Goal: Transaction & Acquisition: Purchase product/service

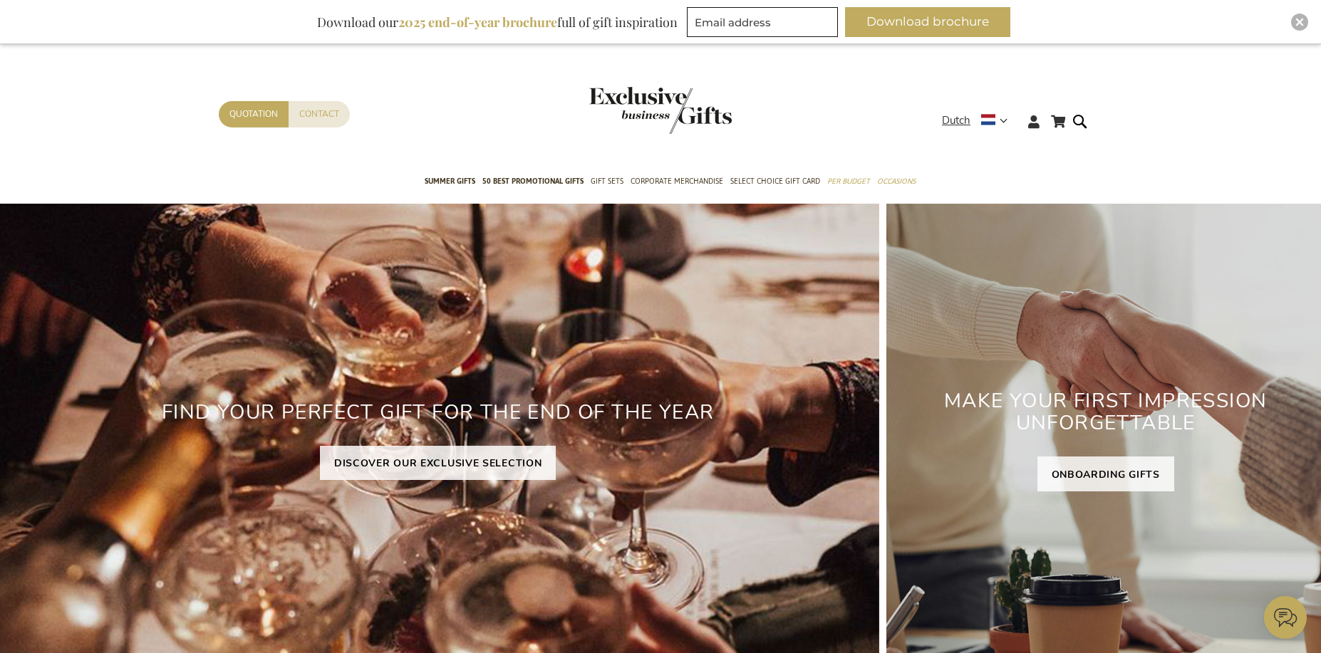
click at [151, 140] on div "Shopping cart Shopping cart Close You have no items in your shopping cart. Skip…" at bounding box center [660, 126] width 1321 height 78
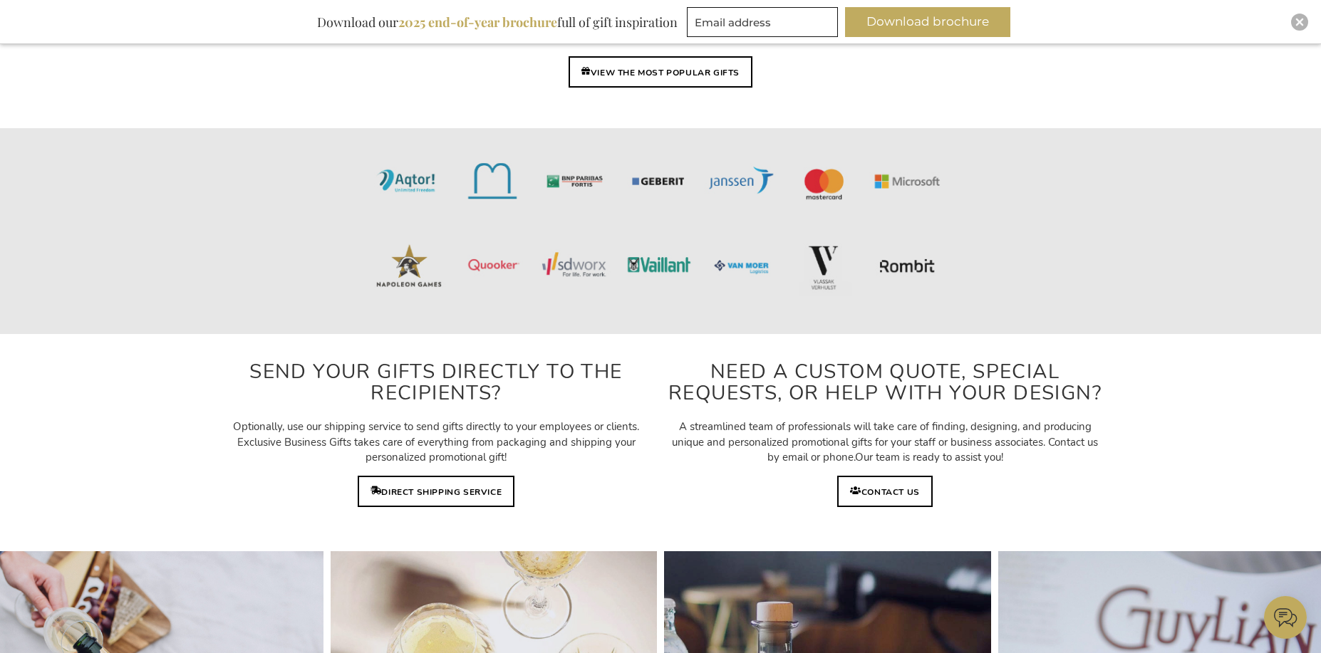
scroll to position [3421, 0]
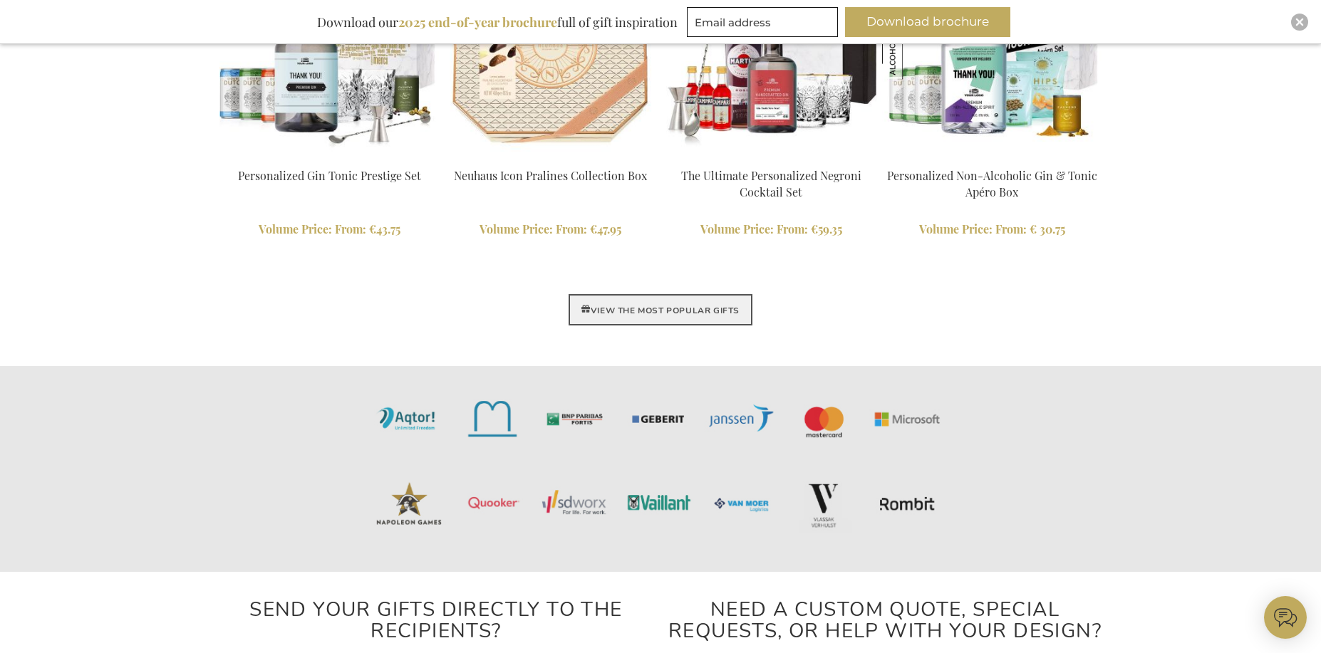
click at [673, 314] on font "VIEW THE MOST POPULAR GIFTS" at bounding box center [665, 310] width 149 height 11
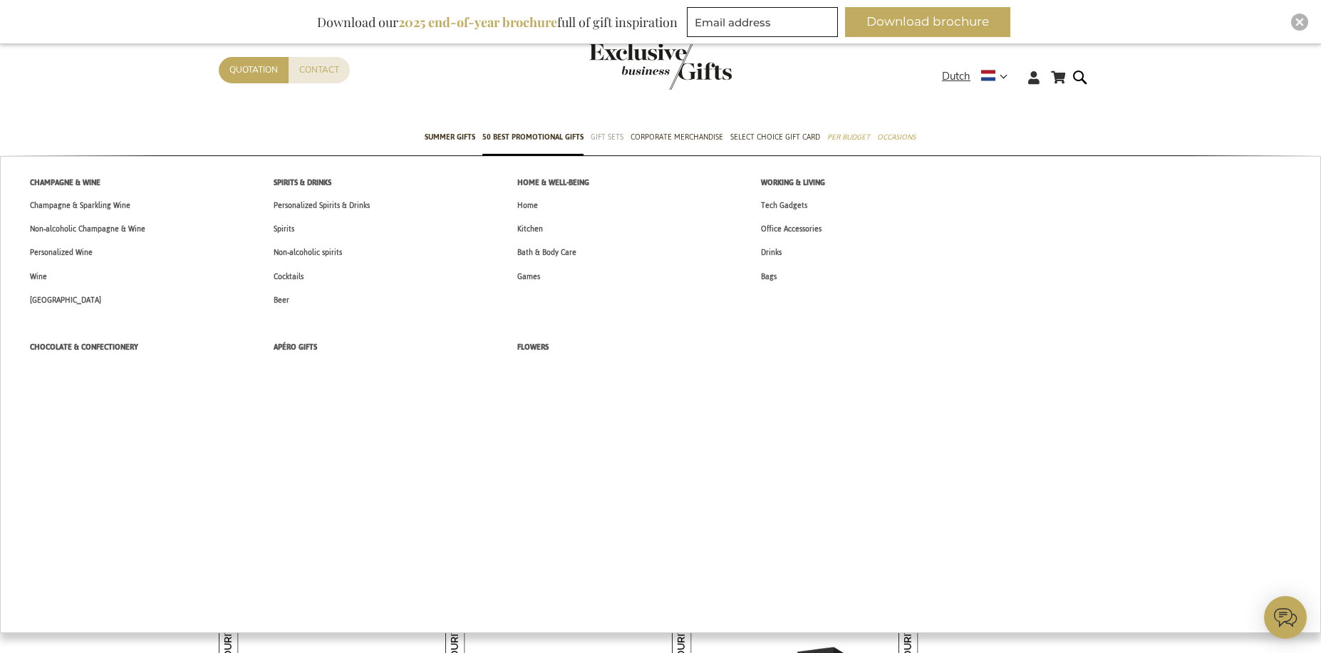
click at [598, 136] on font "Gift Sets" at bounding box center [607, 137] width 33 height 15
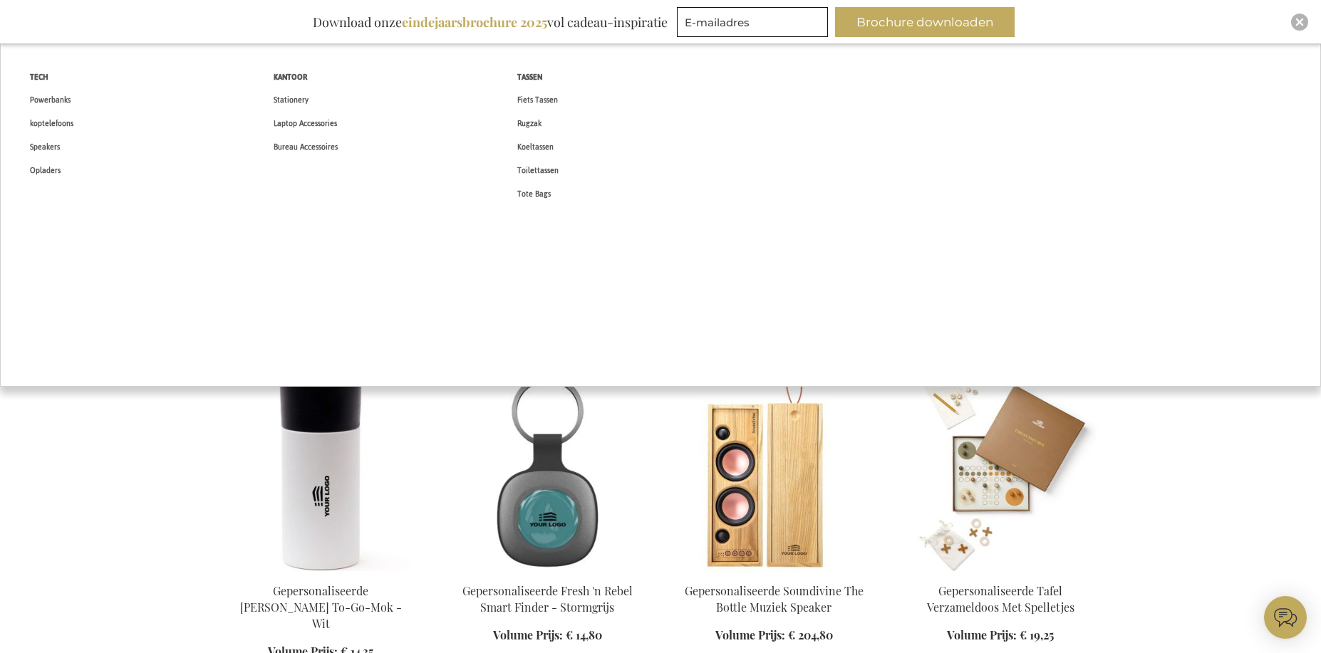
scroll to position [428, 0]
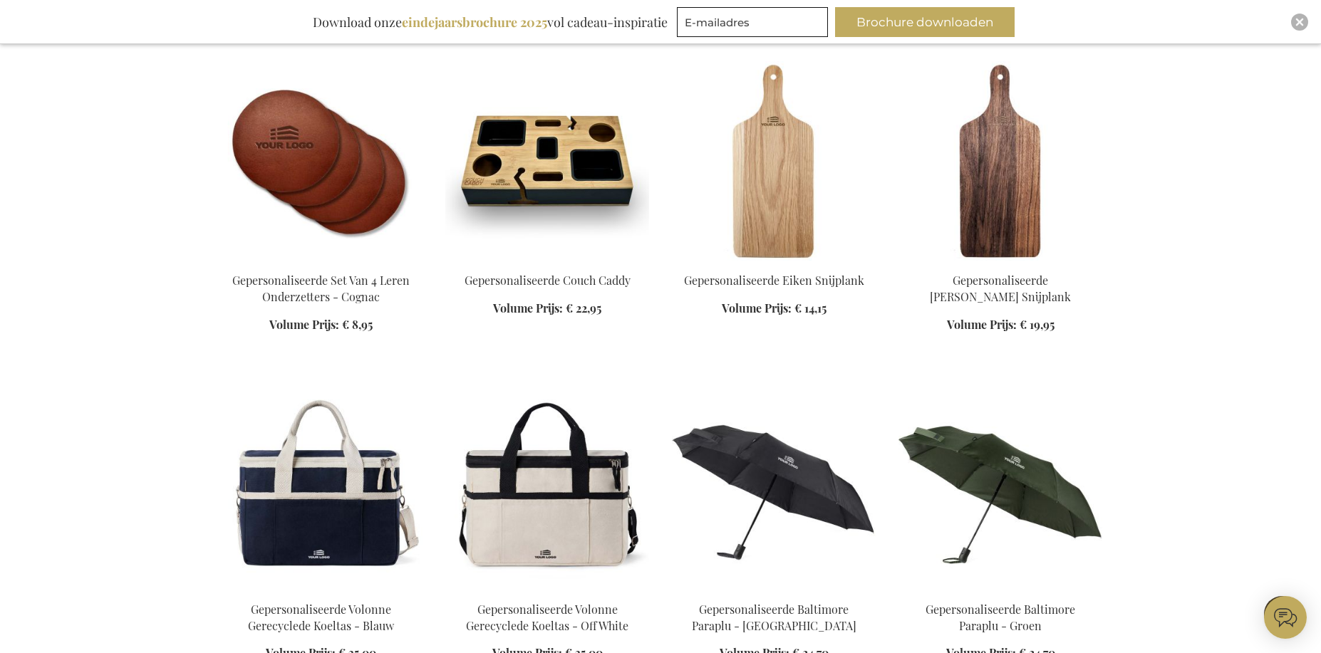
scroll to position [1496, 0]
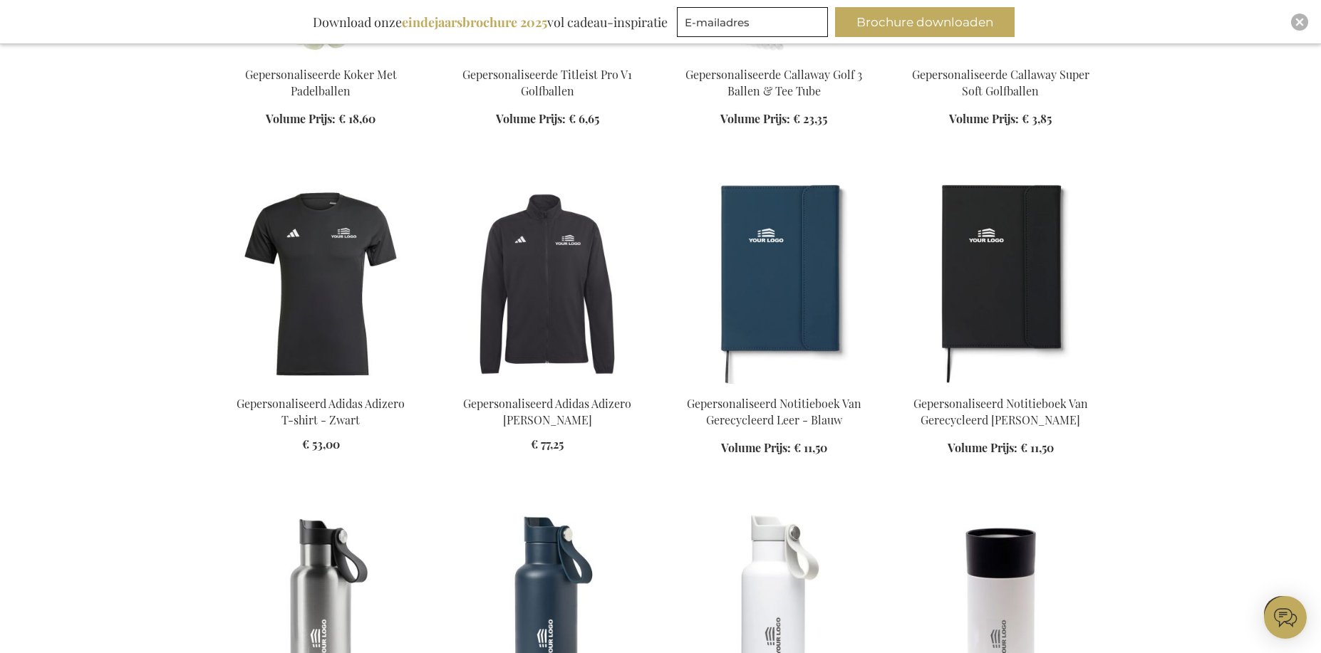
scroll to position [4846, 0]
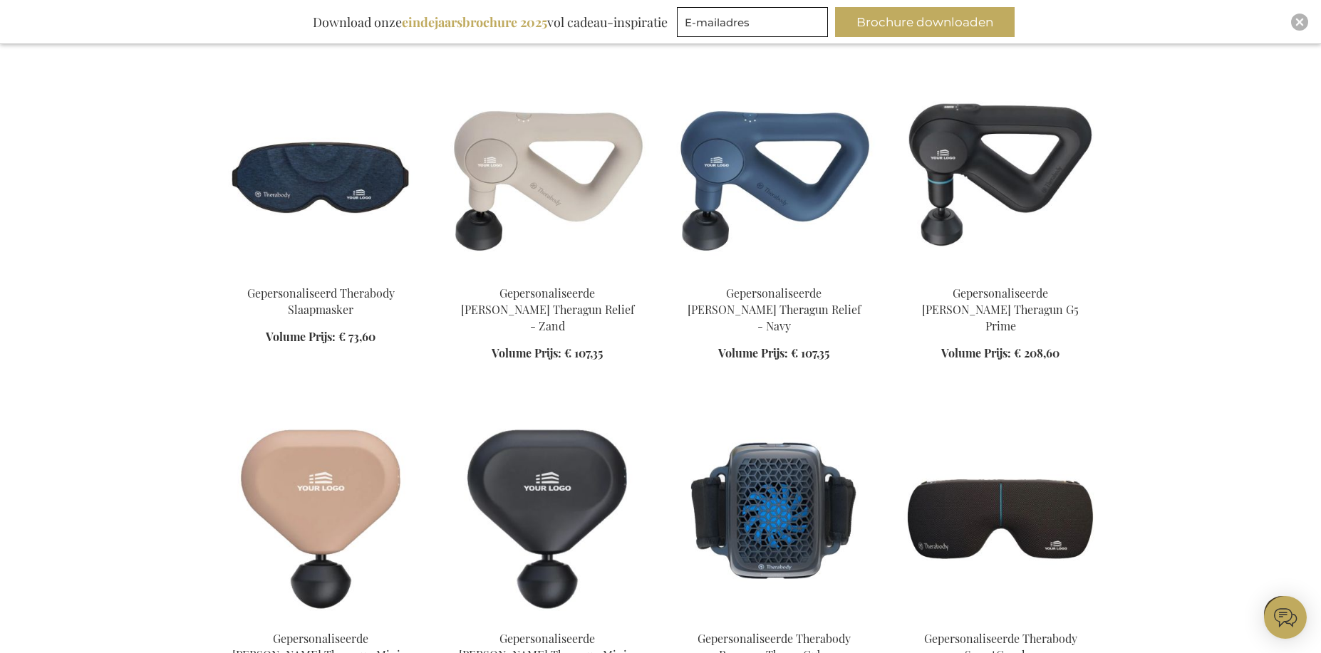
scroll to position [6057, 0]
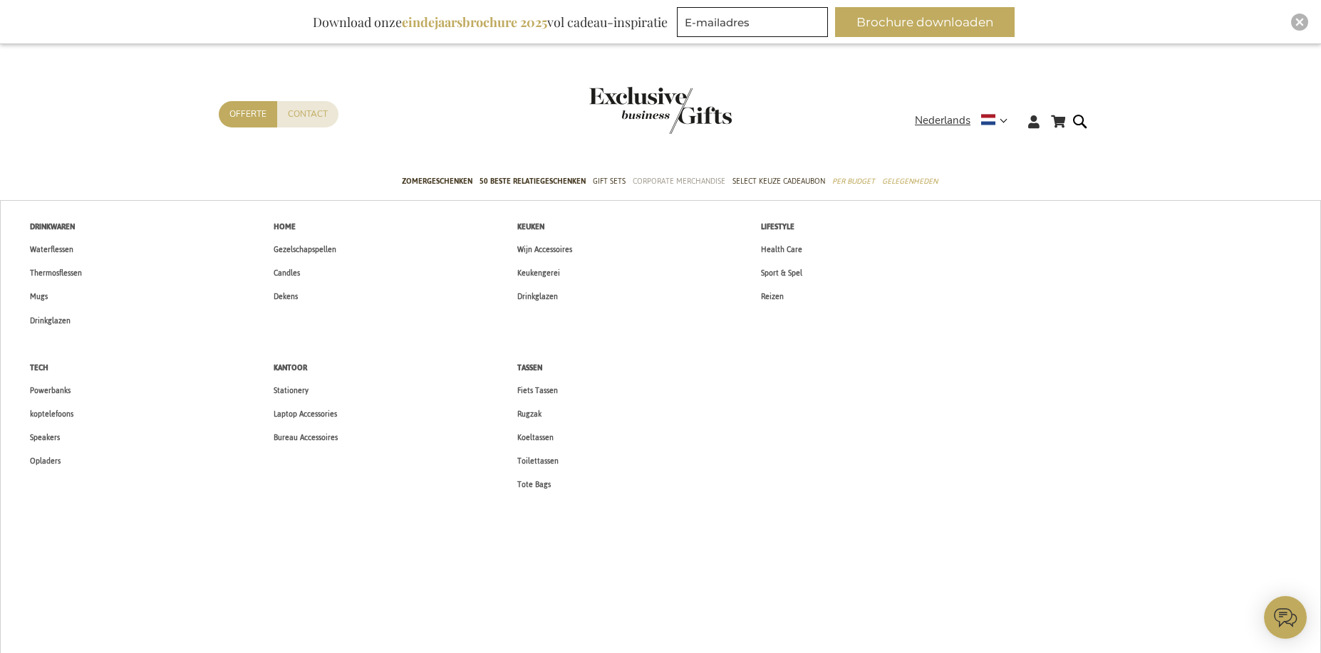
click at [658, 180] on span "Corporate Merchandise" at bounding box center [679, 181] width 93 height 15
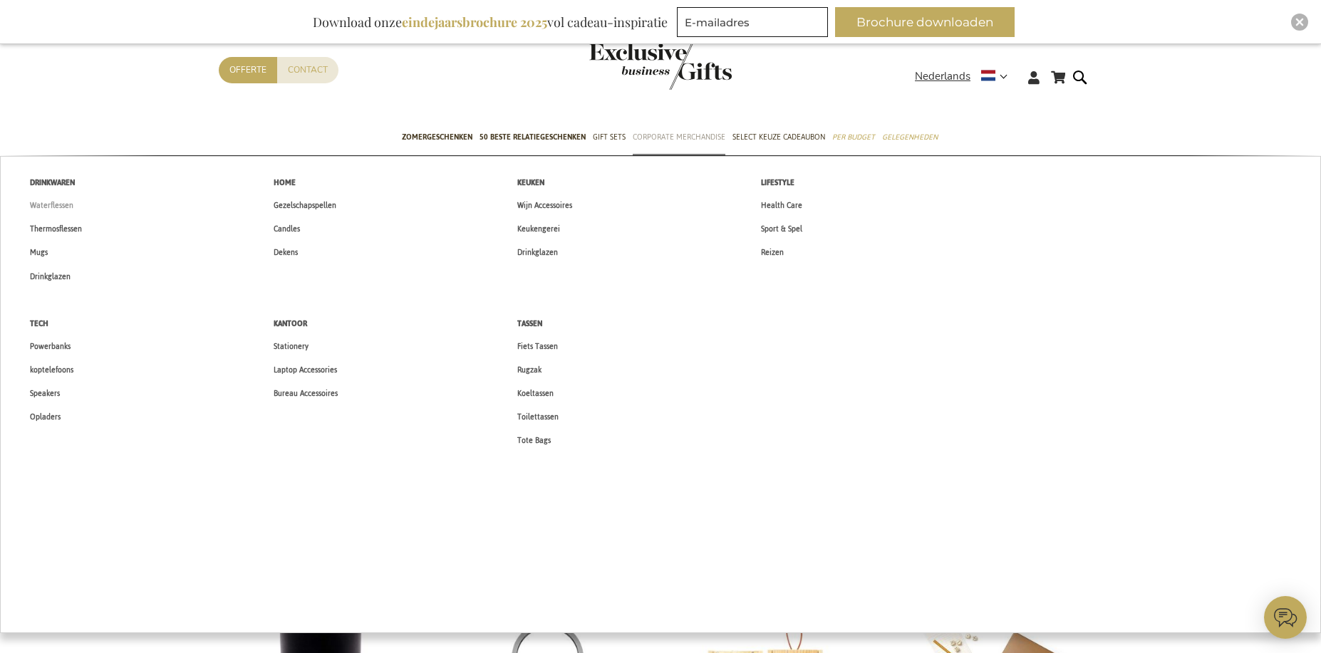
click at [53, 205] on span "Waterflessen" at bounding box center [51, 205] width 43 height 15
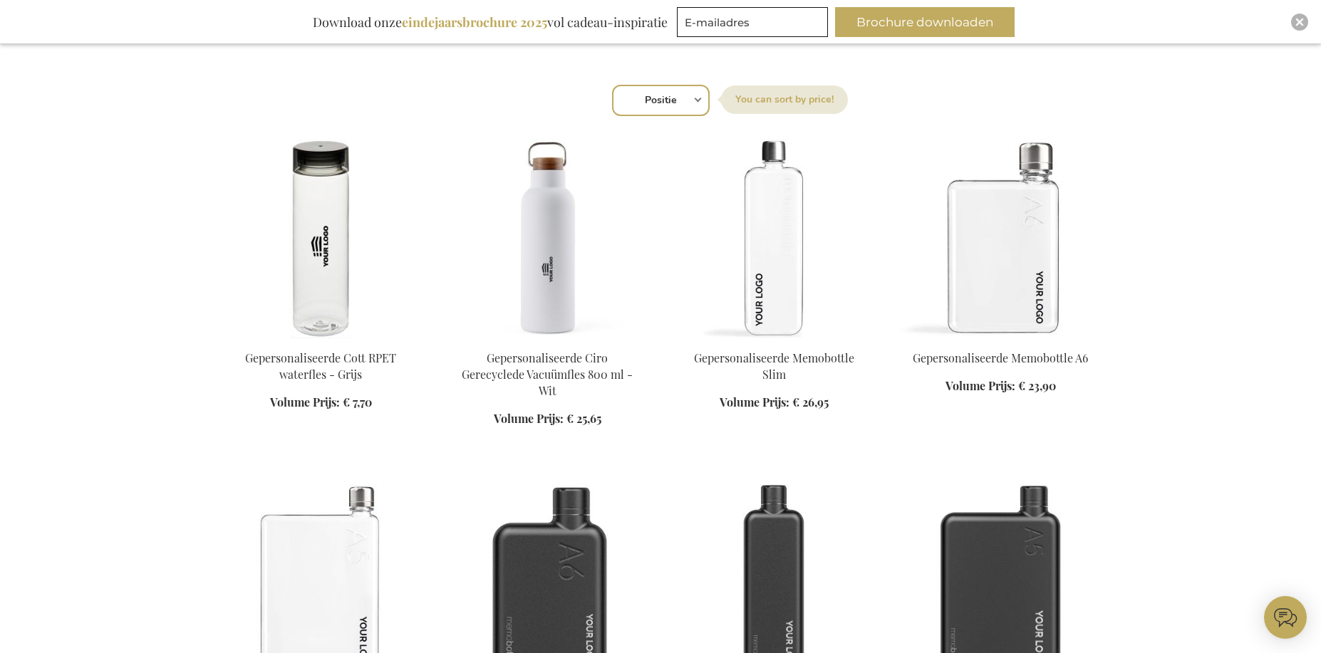
scroll to position [499, 0]
